Goal: Information Seeking & Learning: Learn about a topic

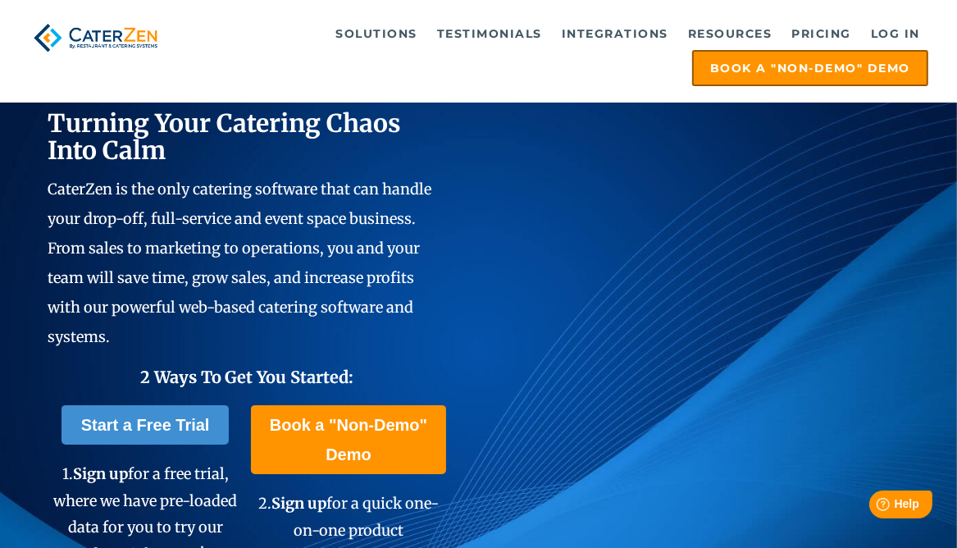
scroll to position [82, 0]
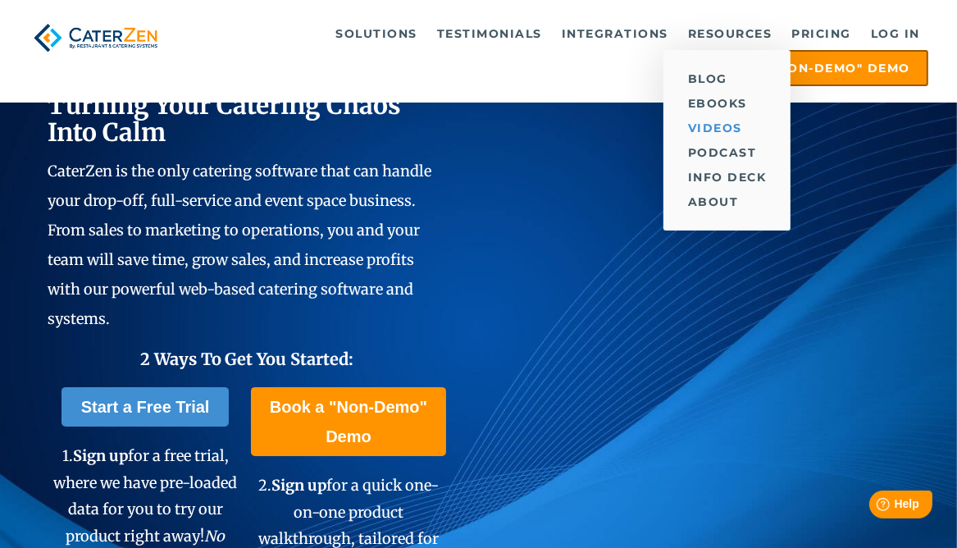
click at [722, 123] on link "Videos" at bounding box center [727, 128] width 128 height 25
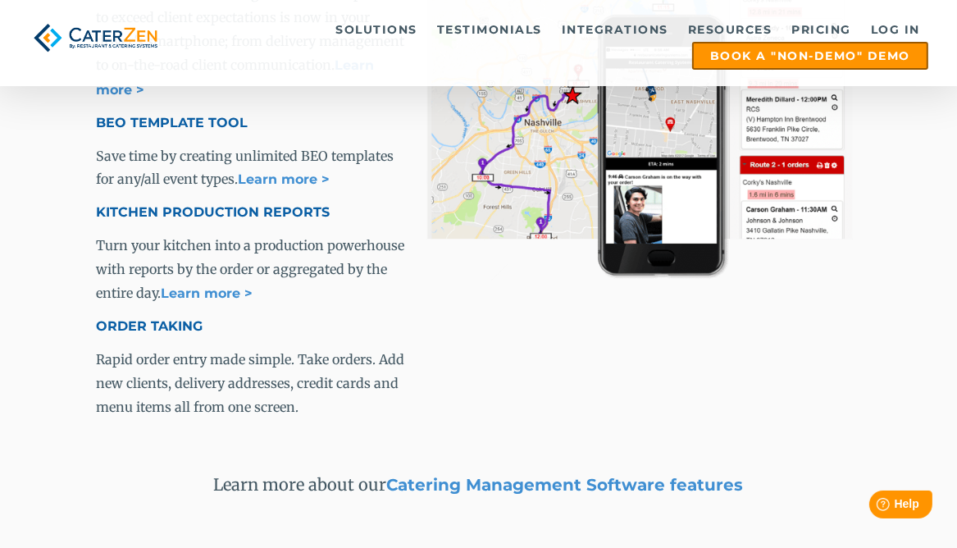
scroll to position [2459, 0]
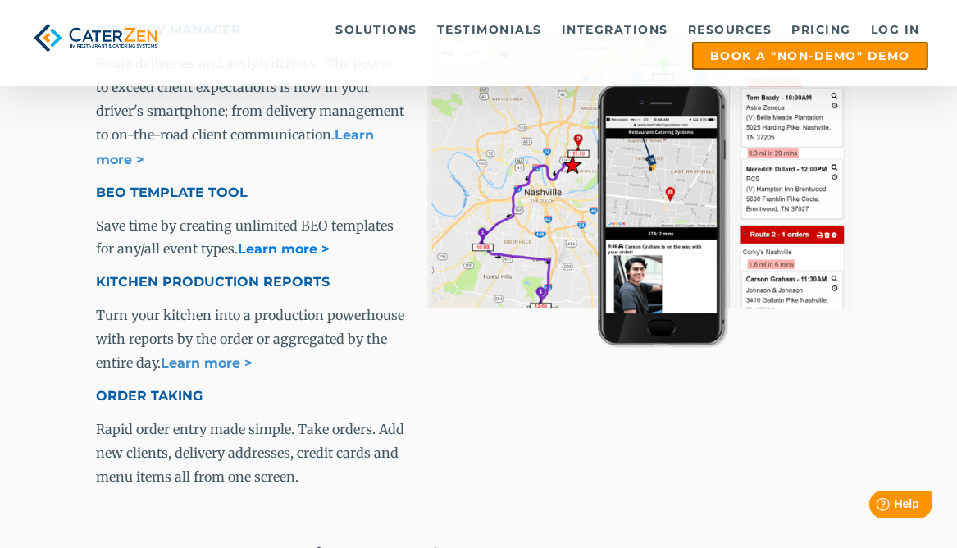
click at [270, 242] on link "Learn more >" at bounding box center [284, 249] width 92 height 16
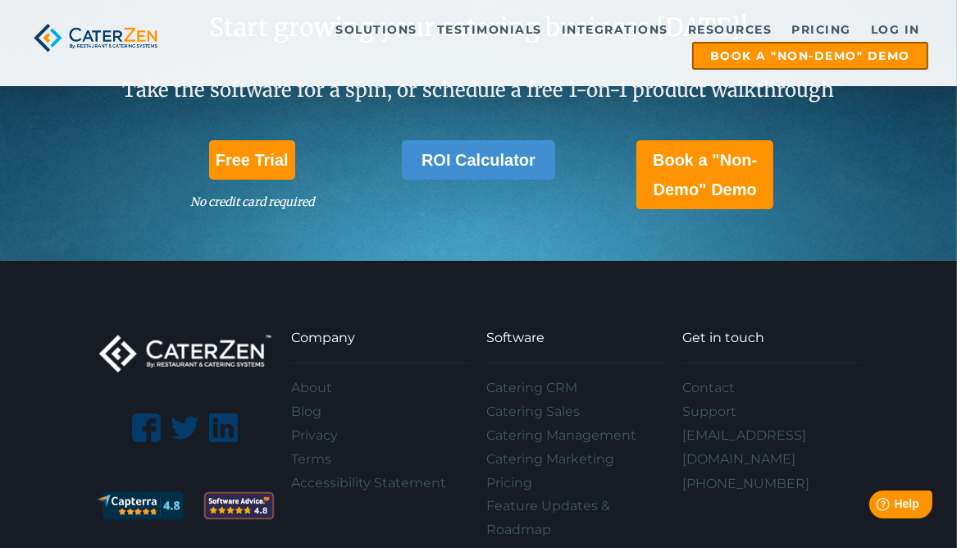
scroll to position [4919, 0]
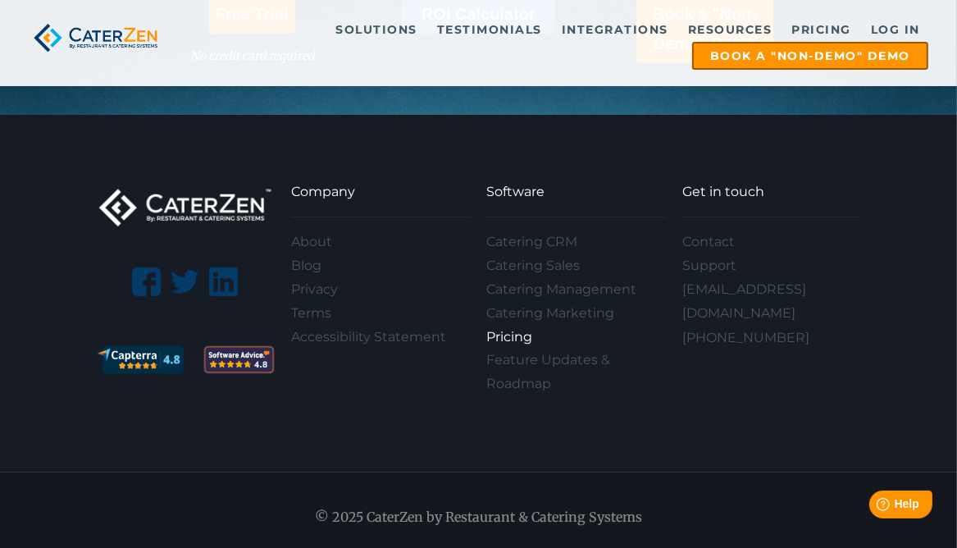
click at [518, 345] on link "Pricing" at bounding box center [576, 337] width 180 height 24
